Goal: Task Accomplishment & Management: Manage account settings

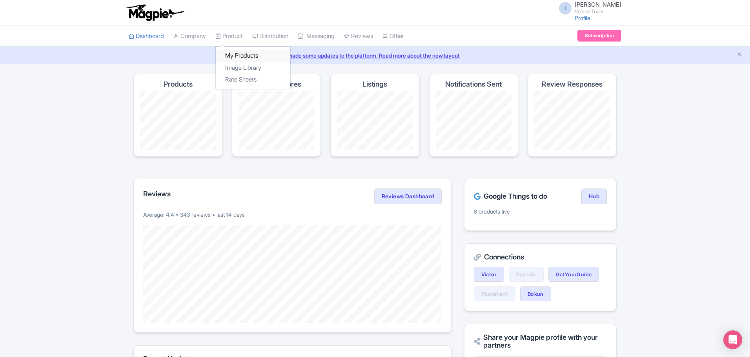
click at [243, 53] on link "My Products" at bounding box center [253, 56] width 75 height 12
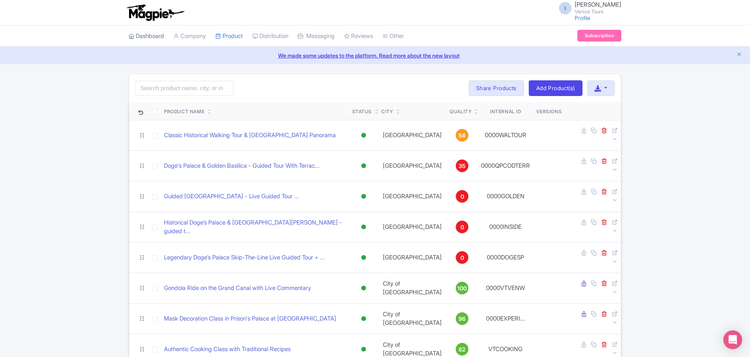
click at [145, 36] on link "Dashboard" at bounding box center [146, 37] width 35 height 22
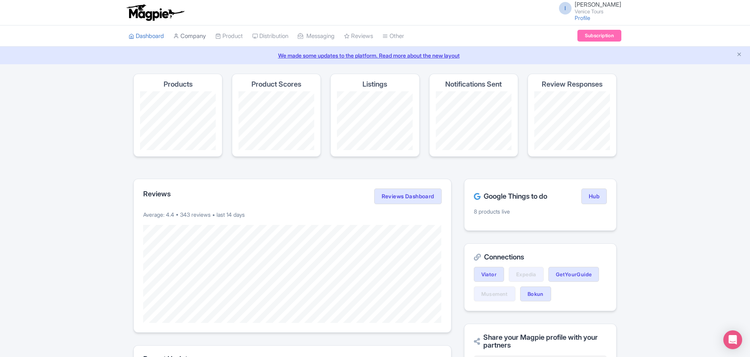
click at [192, 34] on link "Company" at bounding box center [189, 37] width 33 height 22
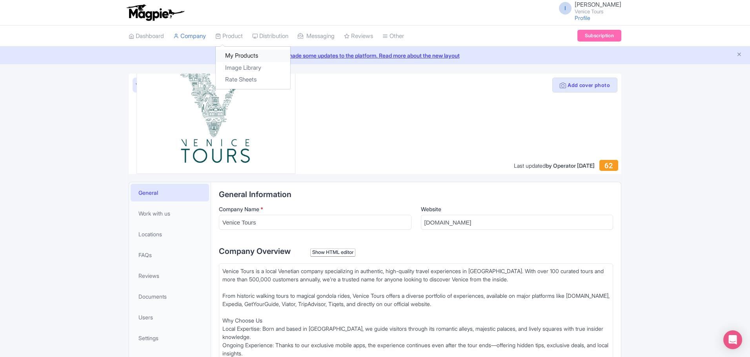
click at [244, 56] on link "My Products" at bounding box center [253, 56] width 75 height 12
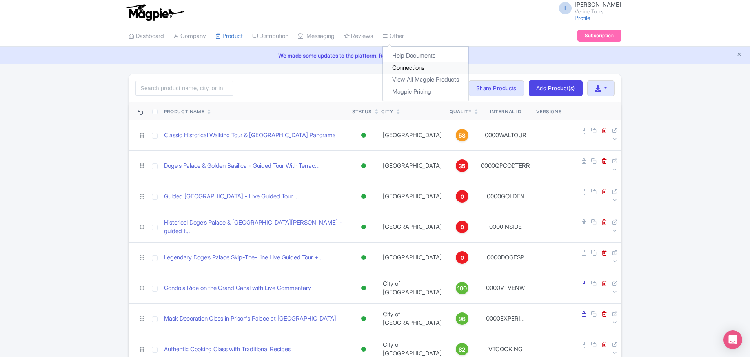
click at [427, 71] on link "Connections" at bounding box center [426, 68] width 86 height 12
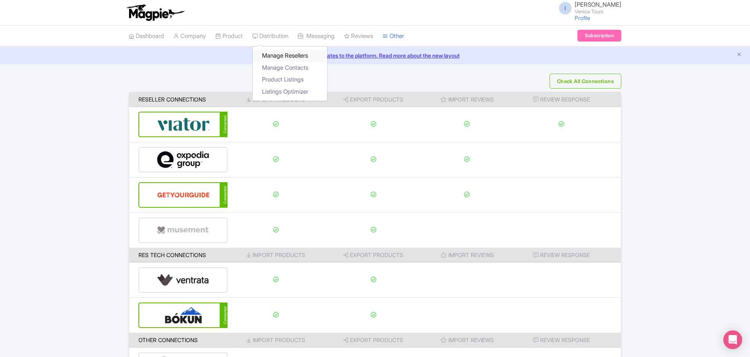
click at [281, 54] on link "Manage Resellers" at bounding box center [290, 56] width 75 height 12
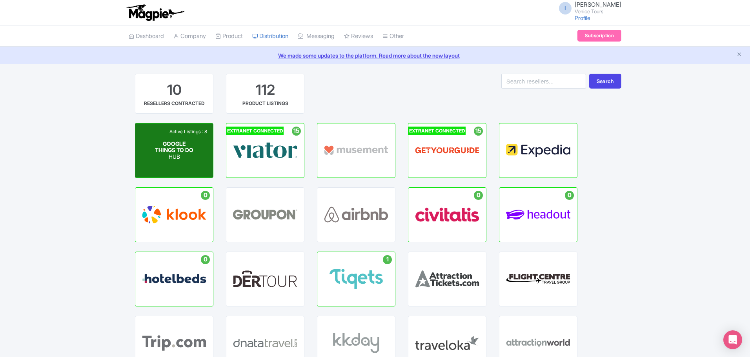
click at [170, 149] on span "GOOGLE THINGS TO DO" at bounding box center [174, 146] width 38 height 13
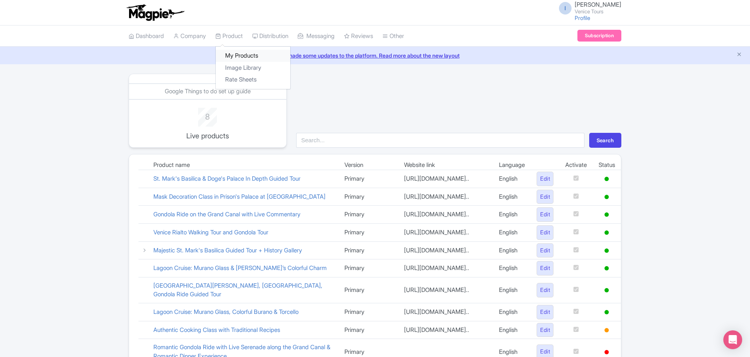
click at [244, 58] on link "My Products" at bounding box center [253, 56] width 75 height 12
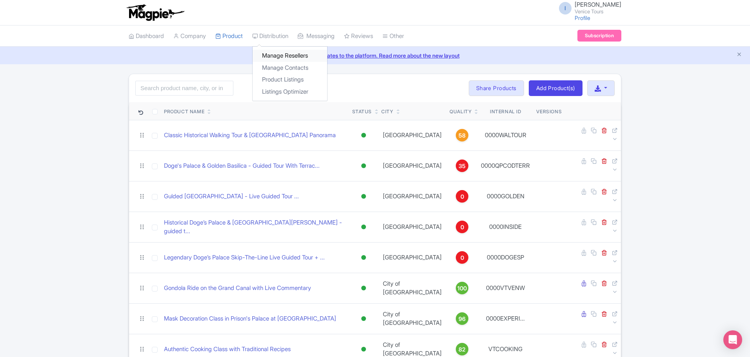
click at [292, 55] on link "Manage Resellers" at bounding box center [290, 56] width 75 height 12
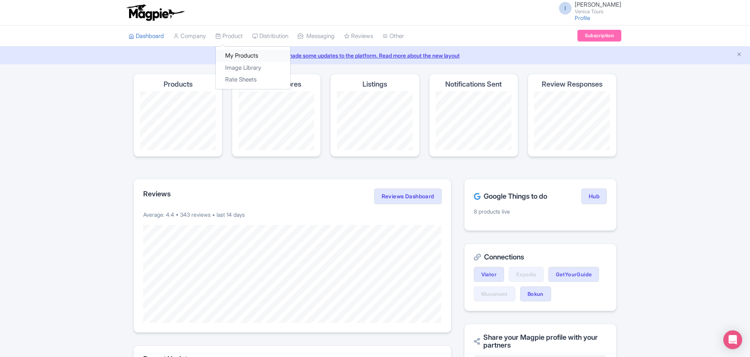
click at [239, 54] on link "My Products" at bounding box center [253, 56] width 75 height 12
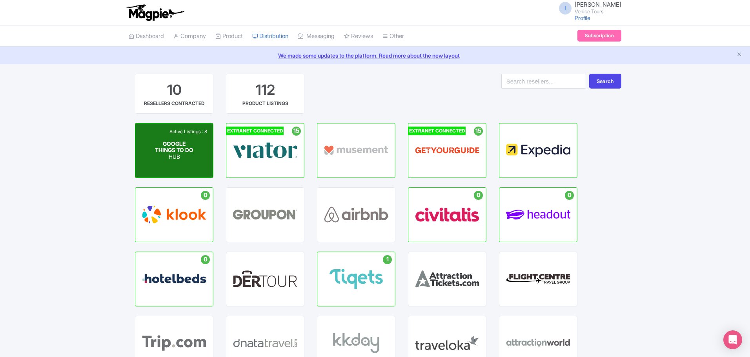
click at [175, 158] on p "HUB" at bounding box center [174, 157] width 39 height 7
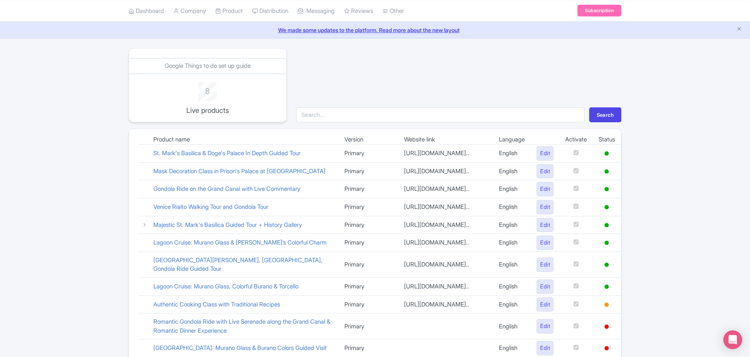
scroll to position [39, 0]
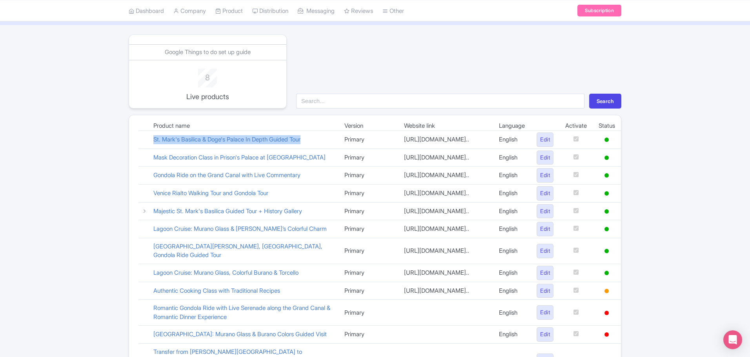
drag, startPoint x: 175, startPoint y: 150, endPoint x: 150, endPoint y: 139, distance: 27.0
click at [150, 139] on td "St. Mark's Basilica & Doge's Palace In Depth Guided Tour" at bounding box center [243, 140] width 191 height 18
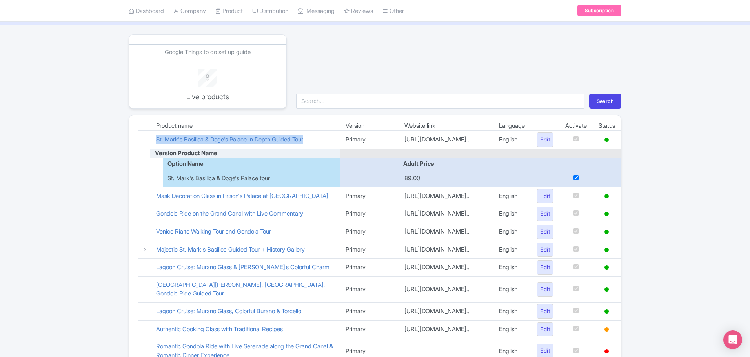
copy link "St. Mark's Basilica & Doge's Palace In Depth Guided Tour"
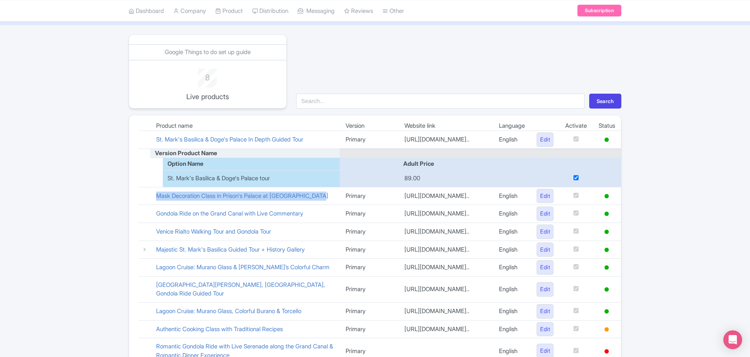
drag, startPoint x: 180, startPoint y: 211, endPoint x: 149, endPoint y: 203, distance: 32.8
click at [149, 203] on tr "Mask Decoration Class in Prison's Palace at St Mark's Square Primary https://ve…" at bounding box center [379, 196] width 483 height 18
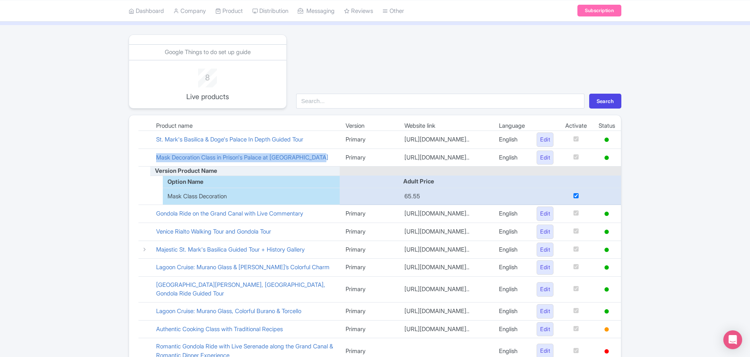
copy tr "Mask Decoration Class in Prison's Palace at [GEOGRAPHIC_DATA]"
click at [574, 199] on input "checkbox" at bounding box center [576, 195] width 5 height 5
checkbox input "false"
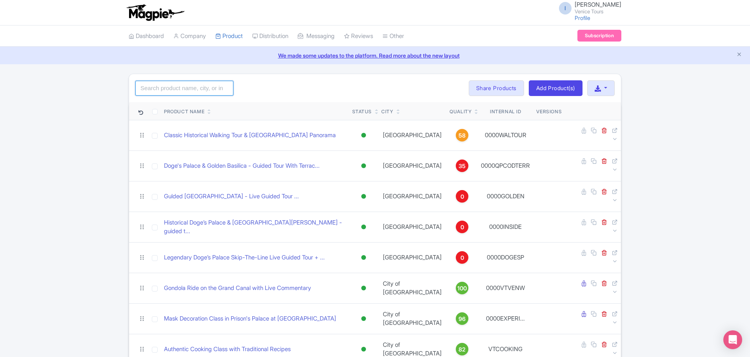
click at [177, 82] on input "search" at bounding box center [184, 88] width 98 height 15
paste input "St. Mark's Basilica & Doge's Palace In Depth Guided Tour"
type input "St. Mark's Basilica & Doge's Palace In Depth Guided Tour"
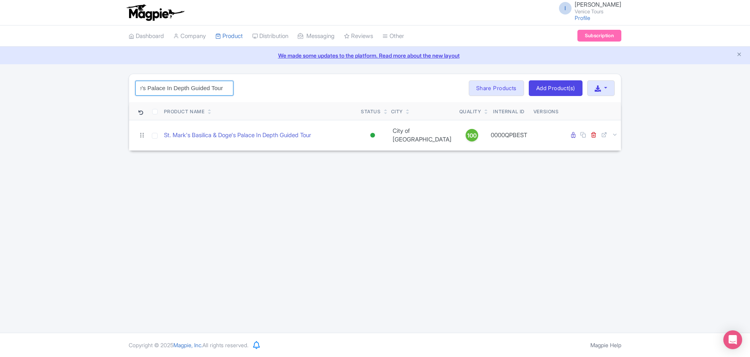
click at [224, 89] on input "St. Mark's Basilica & Doge's Palace In Depth Guided Tour" at bounding box center [184, 88] width 98 height 15
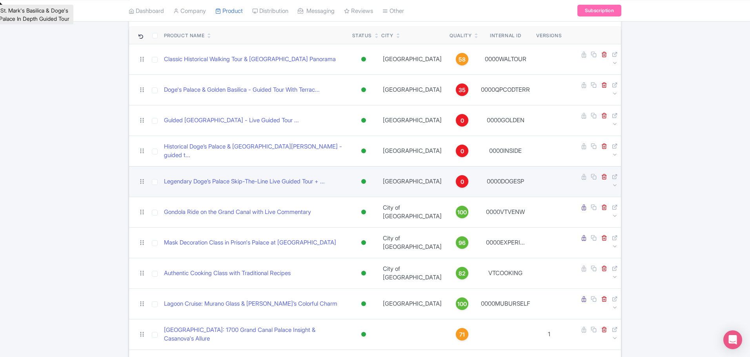
scroll to position [39, 0]
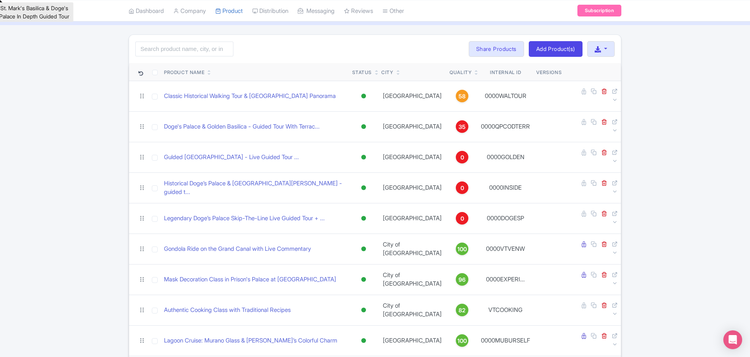
click at [475, 73] on icon at bounding box center [477, 74] width 4 height 5
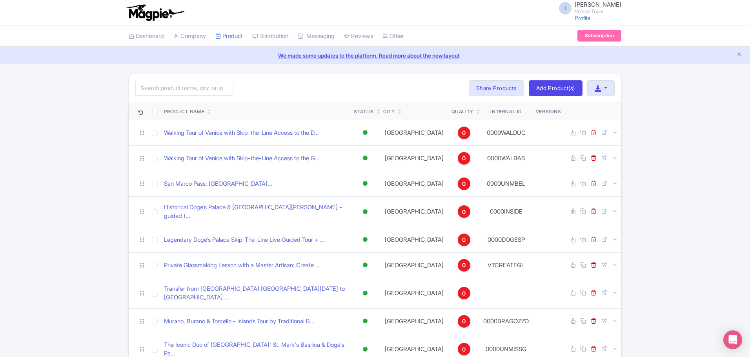
click at [477, 109] on icon at bounding box center [479, 110] width 4 height 5
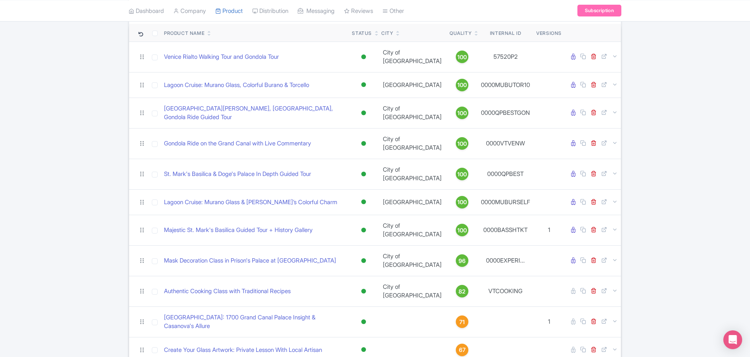
scroll to position [39, 0]
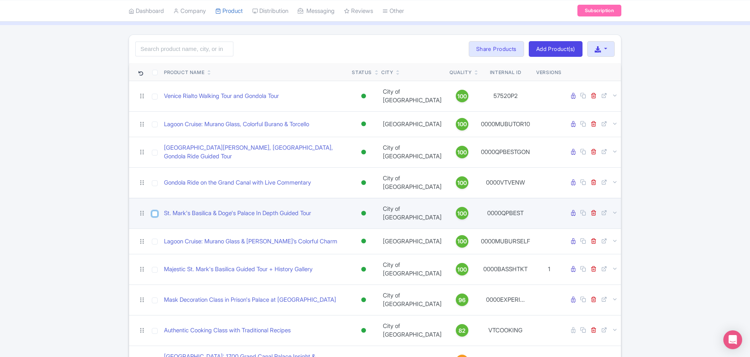
click at [155, 211] on input "checkbox" at bounding box center [155, 214] width 6 height 6
checkbox input "true"
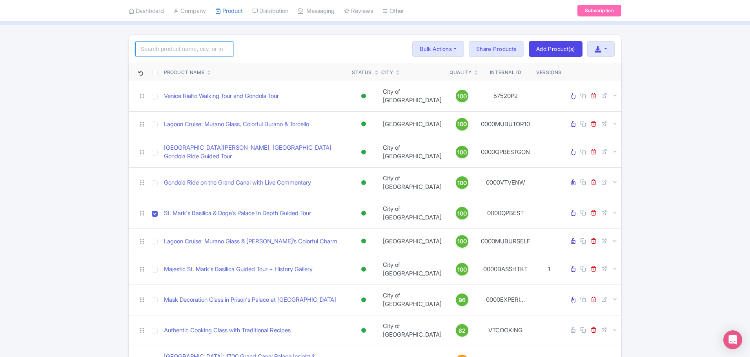
click at [189, 50] on input "search" at bounding box center [184, 49] width 98 height 15
paste input "Mask Decoration Class in Prison's Palace at [GEOGRAPHIC_DATA]"
type input "Mask Decoration Class in Prison's Palace at [GEOGRAPHIC_DATA]"
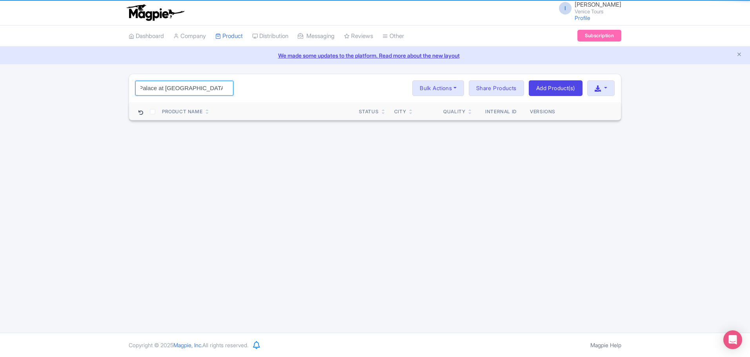
scroll to position [0, 0]
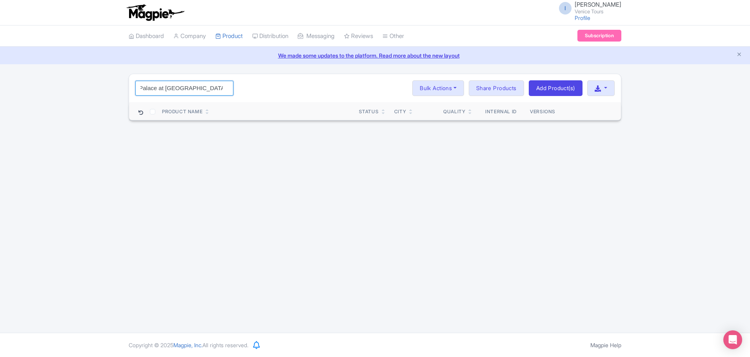
click at [223, 90] on input "Mask Decoration Class in Prison's Palace at St Mark's Square" at bounding box center [184, 88] width 98 height 15
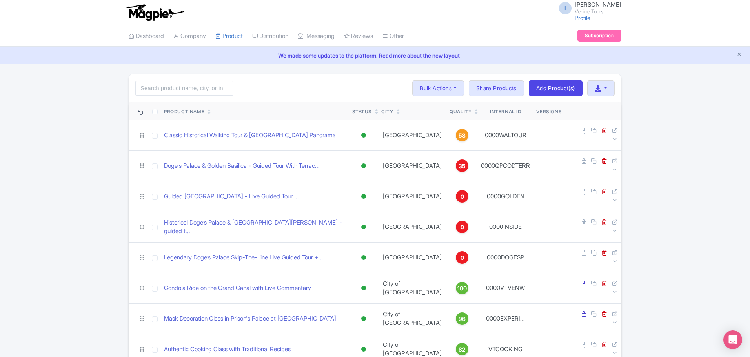
click at [475, 113] on icon at bounding box center [477, 113] width 4 height 5
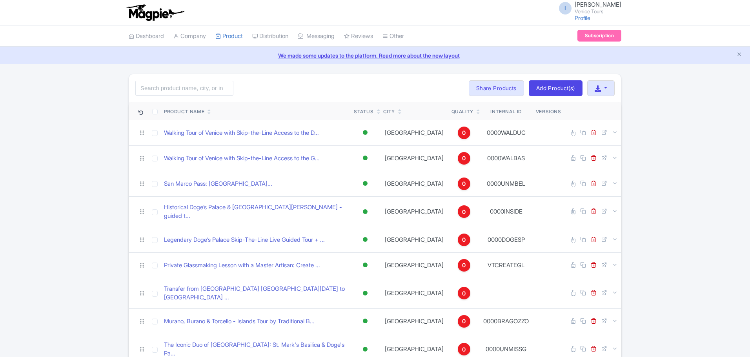
click at [477, 109] on icon at bounding box center [479, 110] width 4 height 5
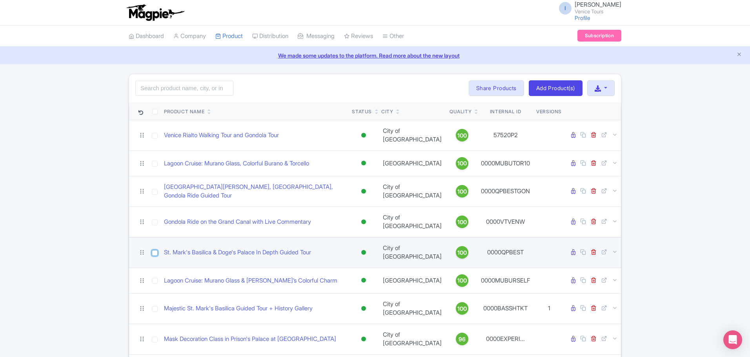
click at [155, 250] on input "checkbox" at bounding box center [155, 253] width 6 height 6
checkbox input "true"
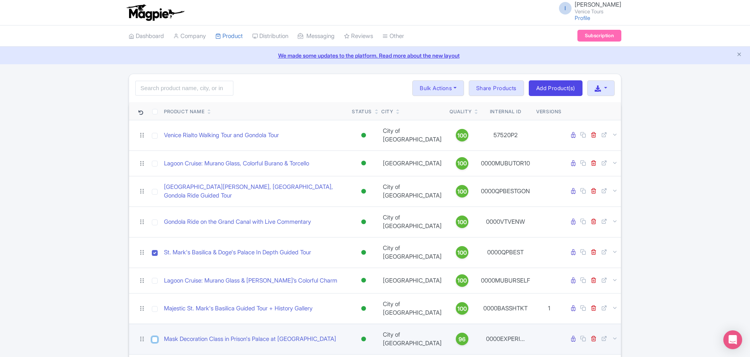
click at [155, 337] on input "checkbox" at bounding box center [155, 340] width 6 height 6
checkbox input "true"
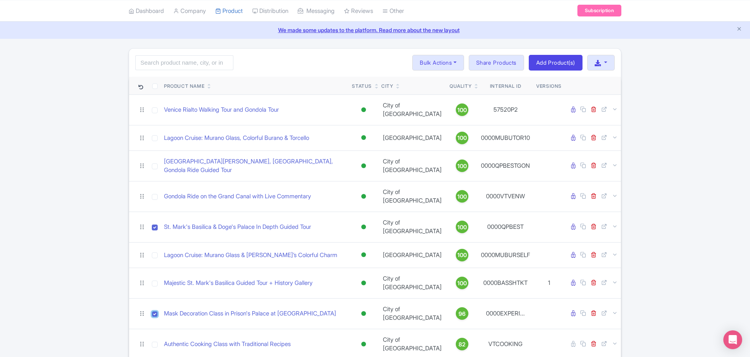
scroll to position [39, 0]
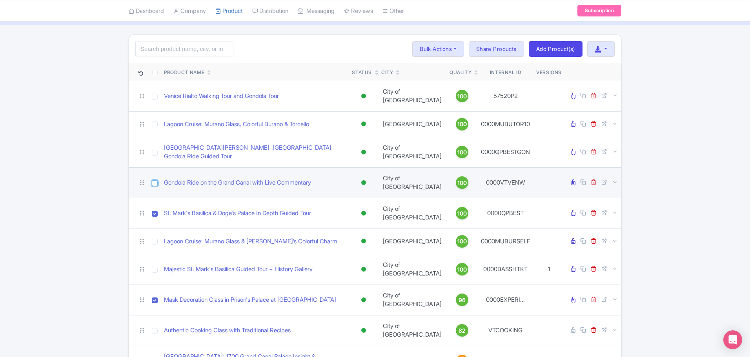
click at [155, 180] on input "checkbox" at bounding box center [155, 183] width 6 height 6
checkbox input "true"
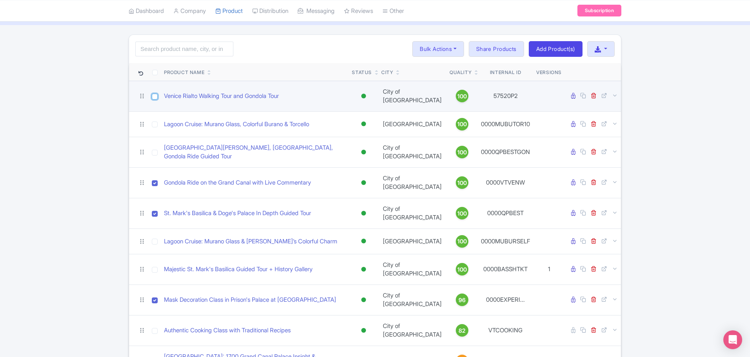
click at [154, 95] on input "checkbox" at bounding box center [155, 97] width 6 height 6
checkbox input "true"
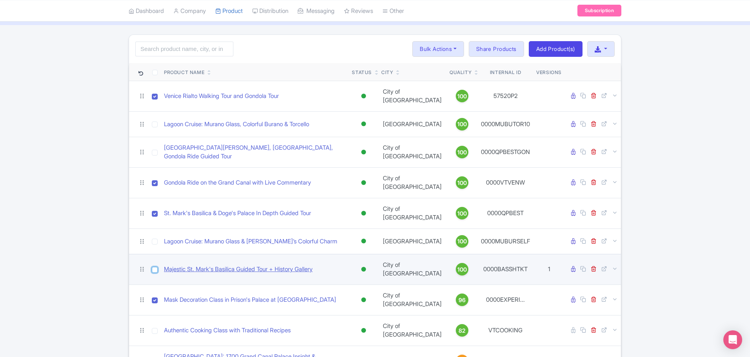
drag, startPoint x: 156, startPoint y: 247, endPoint x: 174, endPoint y: 247, distance: 18.4
click at [156, 267] on input "checkbox" at bounding box center [155, 270] width 6 height 6
checkbox input "true"
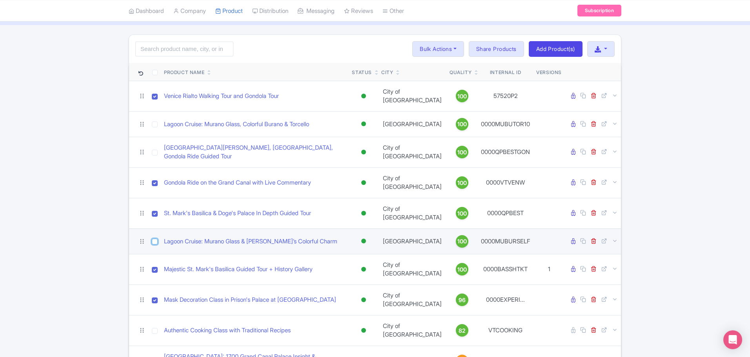
click at [153, 239] on input "checkbox" at bounding box center [155, 242] width 6 height 6
checkbox input "true"
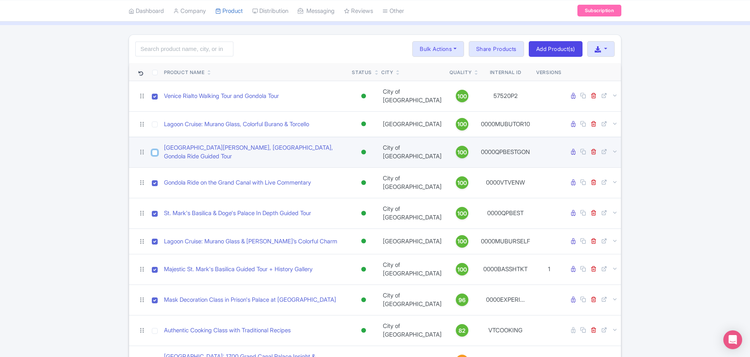
click at [154, 150] on input "checkbox" at bounding box center [155, 153] width 6 height 6
checkbox input "true"
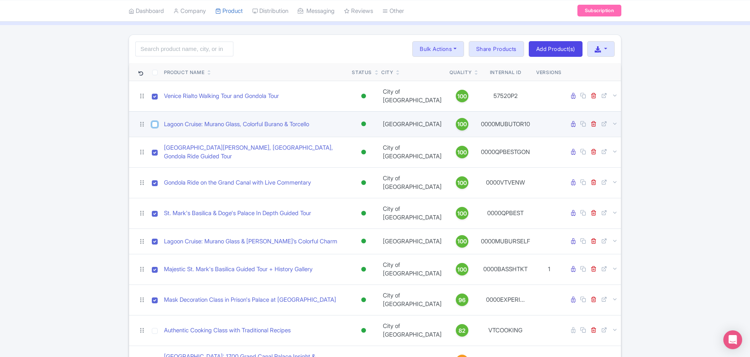
click at [154, 122] on input "checkbox" at bounding box center [155, 125] width 6 height 6
checkbox input "true"
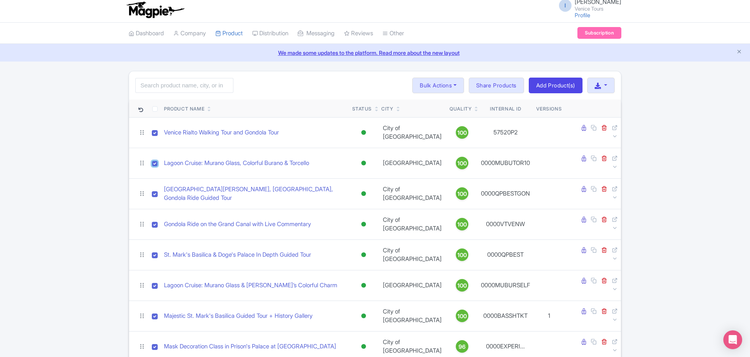
scroll to position [0, 0]
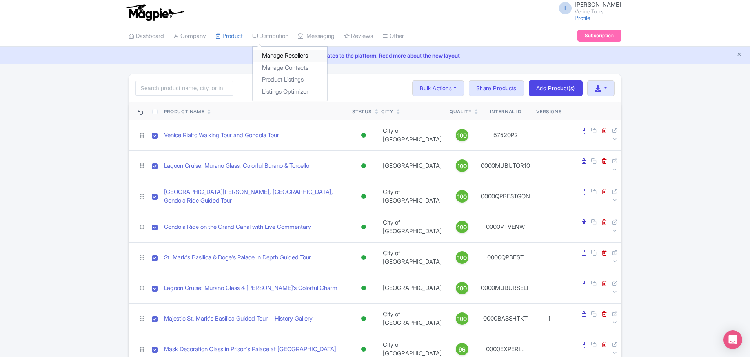
click at [292, 56] on link "Manage Resellers" at bounding box center [290, 56] width 75 height 12
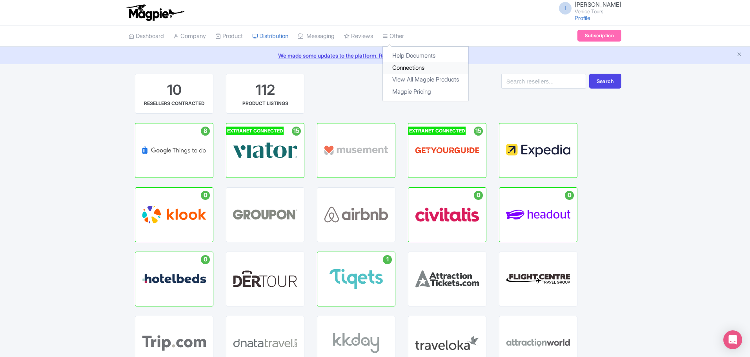
click at [409, 70] on link "Connections" at bounding box center [426, 68] width 86 height 12
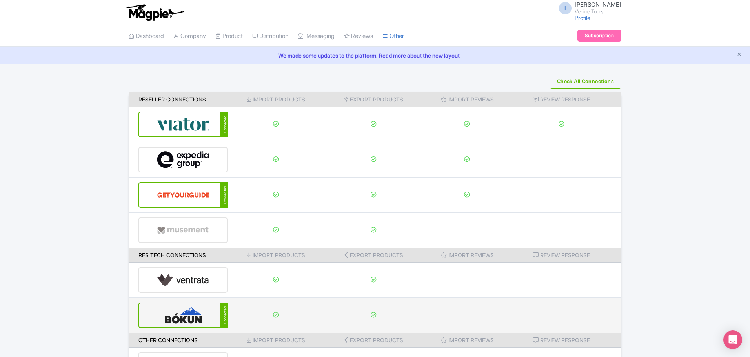
click at [186, 317] on img at bounding box center [183, 316] width 53 height 24
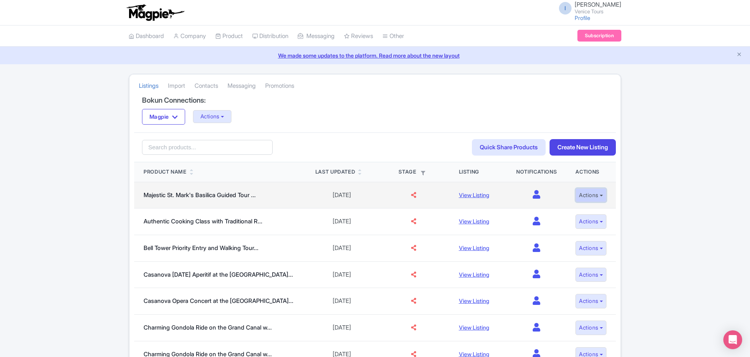
click at [599, 195] on button "Actions" at bounding box center [591, 195] width 31 height 15
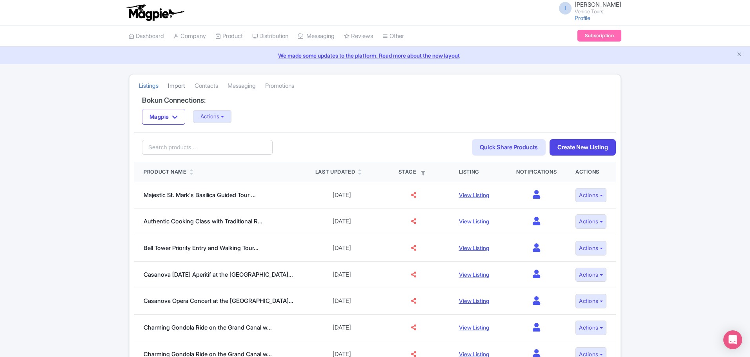
click at [178, 82] on link "Import" at bounding box center [176, 86] width 17 height 22
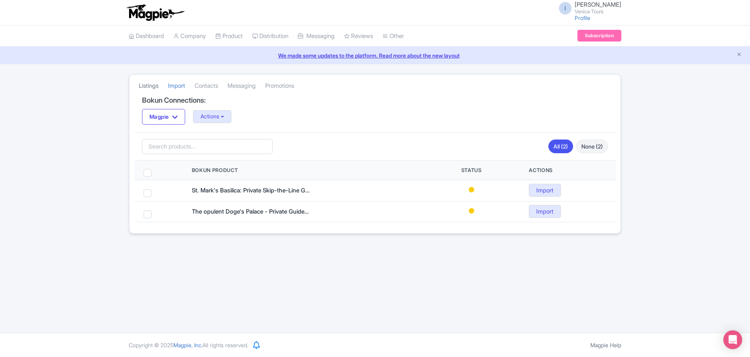
click at [148, 82] on link "Listings" at bounding box center [149, 86] width 20 height 22
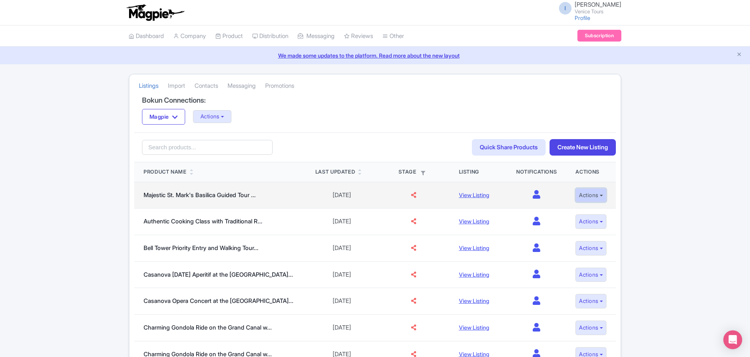
click at [600, 197] on button "Actions" at bounding box center [591, 195] width 31 height 15
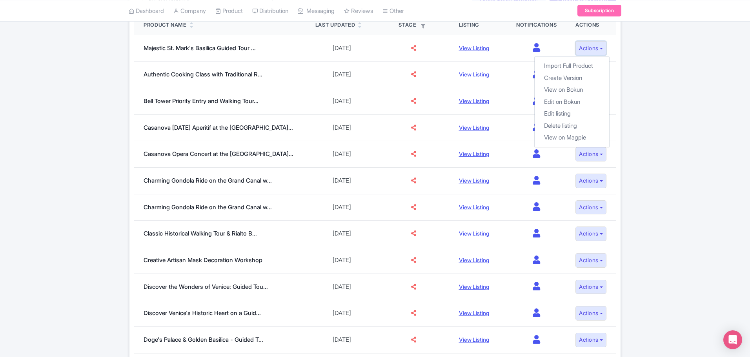
scroll to position [39, 0]
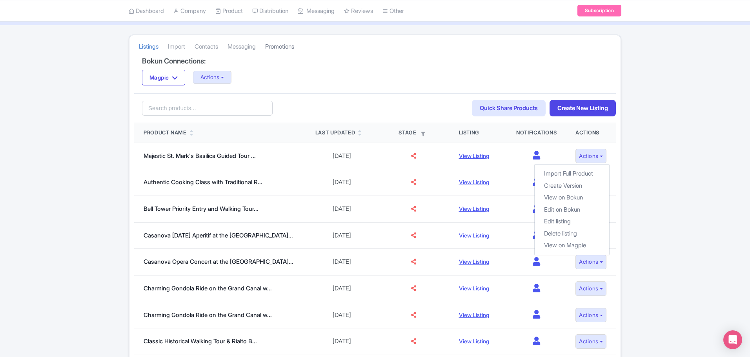
click at [275, 50] on link "Promotions" at bounding box center [279, 47] width 29 height 22
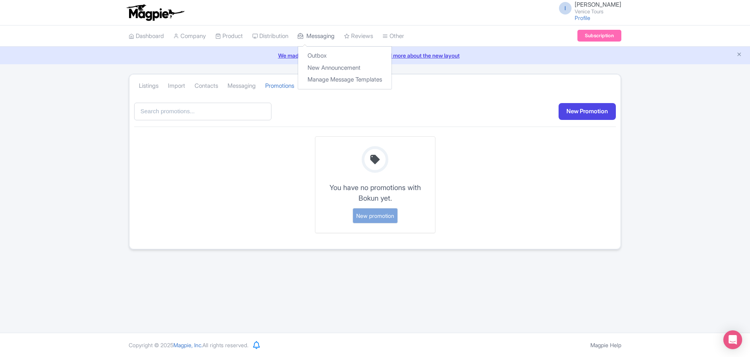
click at [323, 35] on link "Messaging" at bounding box center [316, 37] width 37 height 22
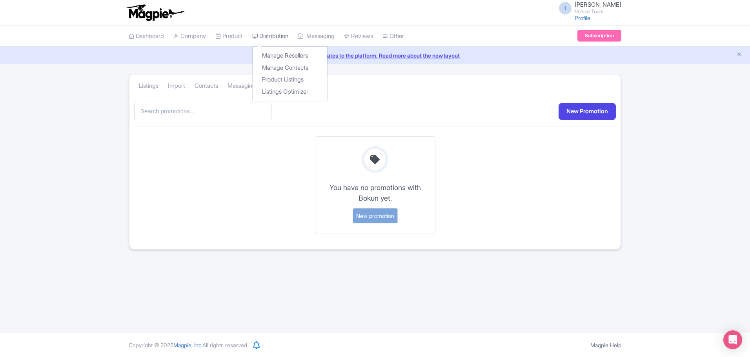
click at [271, 36] on link "Distribution" at bounding box center [270, 37] width 36 height 22
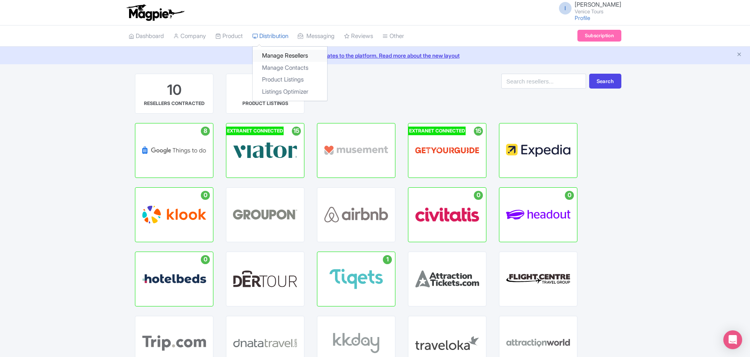
click at [274, 55] on link "Manage Resellers" at bounding box center [290, 56] width 75 height 12
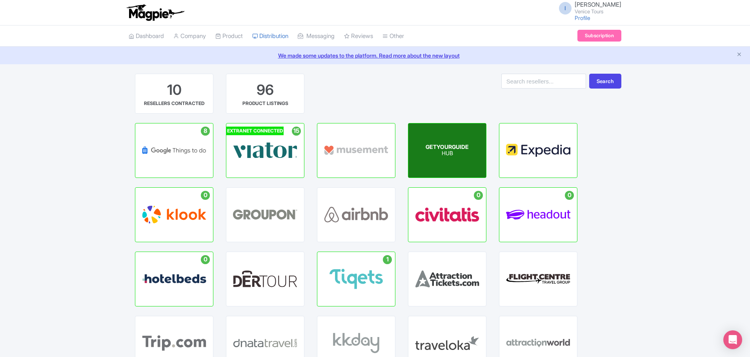
click at [455, 155] on p "HUB" at bounding box center [447, 154] width 43 height 7
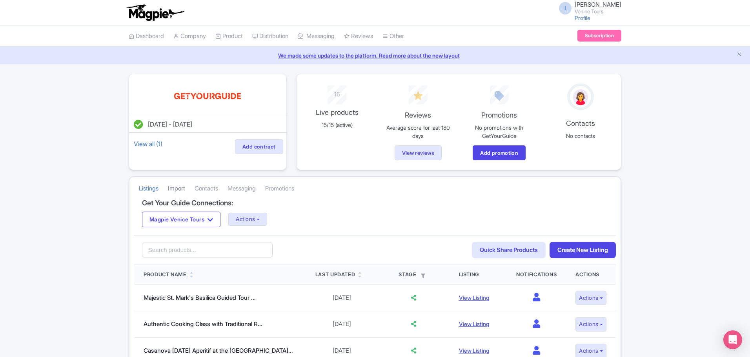
click at [172, 188] on link "Import" at bounding box center [176, 189] width 17 height 22
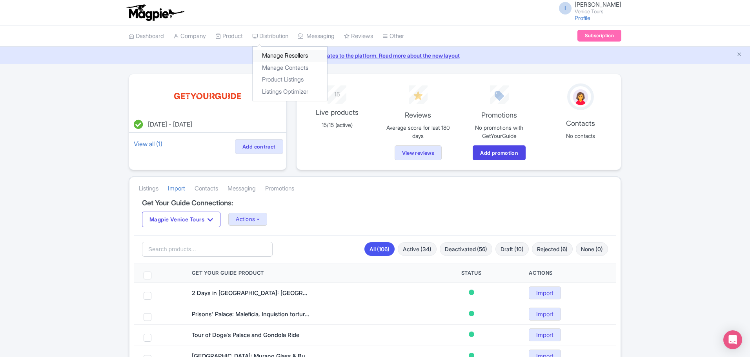
click at [300, 55] on link "Manage Resellers" at bounding box center [290, 56] width 75 height 12
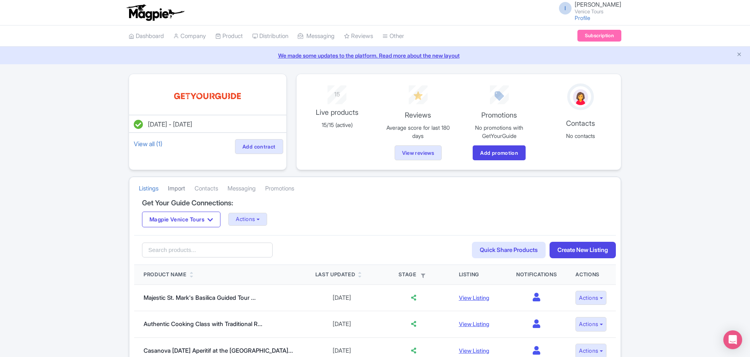
click at [180, 189] on link "Import" at bounding box center [176, 189] width 17 height 22
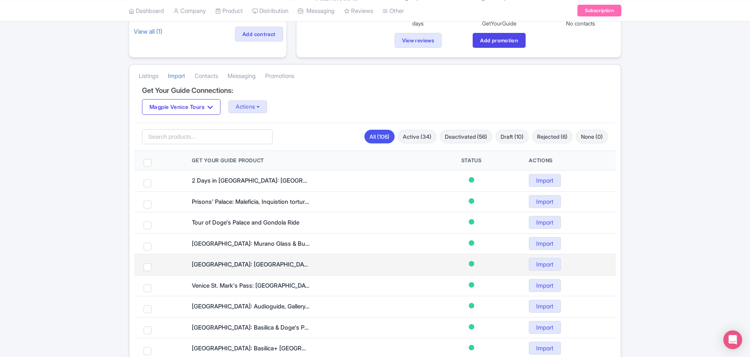
scroll to position [118, 0]
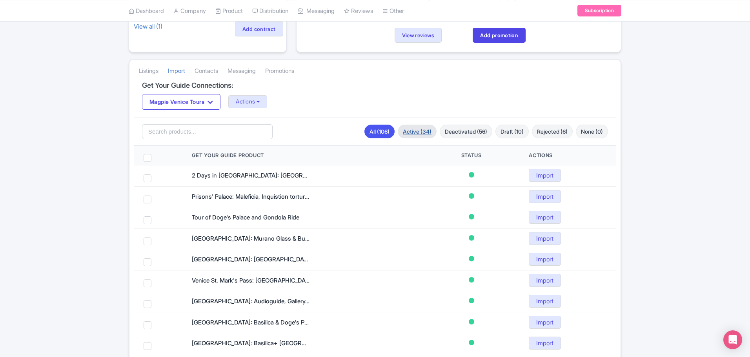
click at [415, 130] on link "Active (34)" at bounding box center [417, 132] width 39 height 14
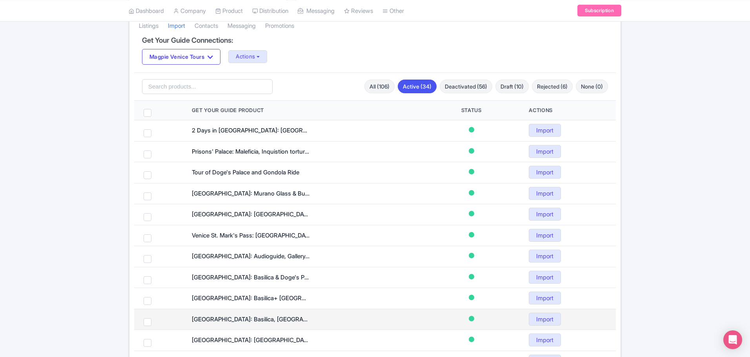
scroll to position [98, 0]
